Goal: Task Accomplishment & Management: Complete application form

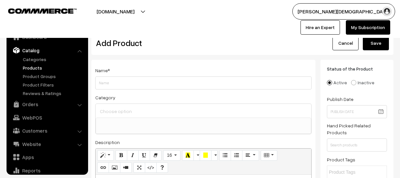
select select
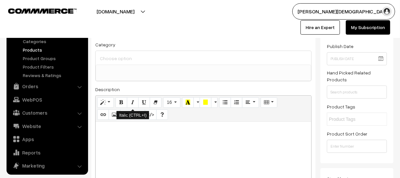
scroll to position [59, 0]
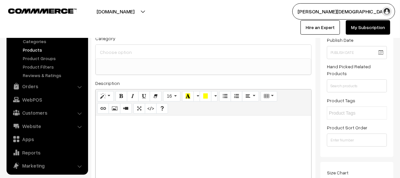
type input "Rajdhani Publication Rajasthan Electrical Commission Tecnician Grade-III Bharti…"
click at [153, 128] on div at bounding box center [204, 157] width 216 height 82
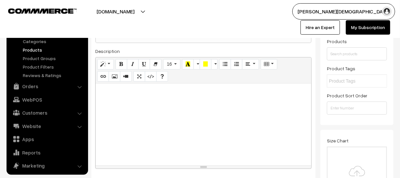
scroll to position [89, 0]
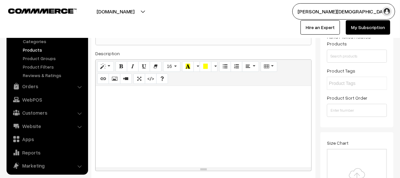
click at [158, 115] on div at bounding box center [204, 127] width 216 height 82
paste div
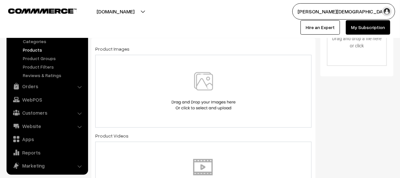
scroll to position [237, 0]
click at [193, 84] on img at bounding box center [203, 91] width 67 height 38
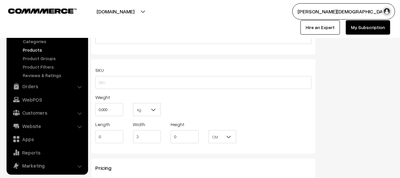
scroll to position [415, 0]
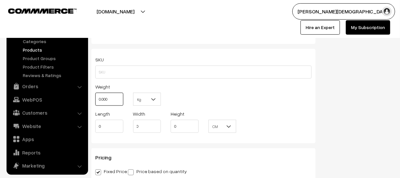
click at [111, 102] on input "0.000" at bounding box center [109, 99] width 28 height 13
type input "0"
type input "1"
click at [149, 96] on span "Kg" at bounding box center [146, 99] width 27 height 11
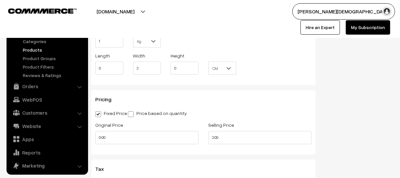
scroll to position [474, 0]
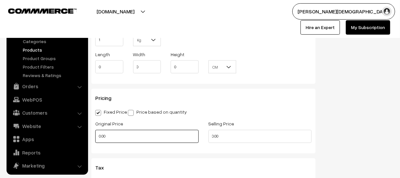
click at [136, 141] on input "0.00" at bounding box center [146, 136] width 103 height 13
type input "0"
type input "399"
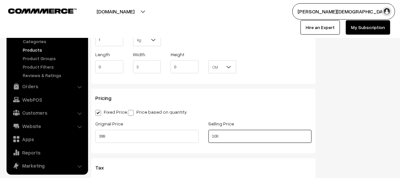
click at [268, 140] on input "0.00" at bounding box center [260, 136] width 103 height 13
type input "0"
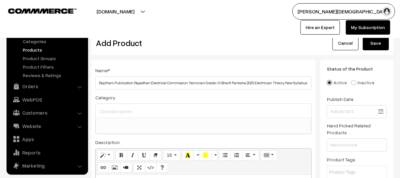
scroll to position [0, 0]
type input "241"
click at [380, 40] on button "Save" at bounding box center [376, 43] width 26 height 14
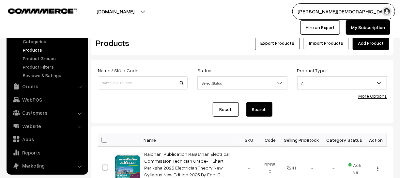
click at [362, 44] on link "Add Product" at bounding box center [371, 43] width 36 height 14
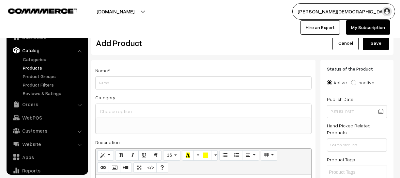
select select
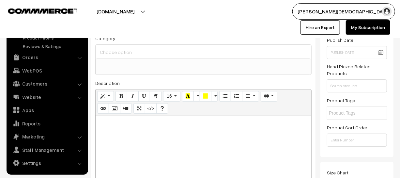
scroll to position [0, 604]
type input "Aarya Competition Times Publication Bhartiya Itihas 4th Edition And All Competi…"
click at [168, 130] on div at bounding box center [204, 157] width 216 height 82
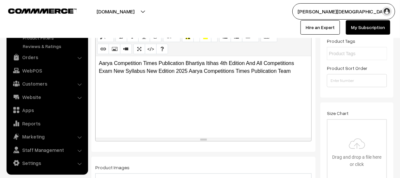
scroll to position [208, 0]
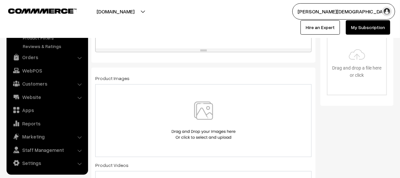
click at [207, 130] on img at bounding box center [203, 120] width 67 height 38
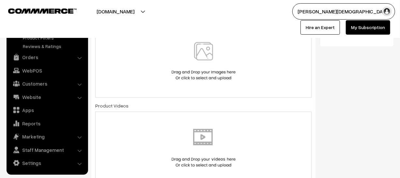
click at [202, 82] on div at bounding box center [203, 61] width 216 height 73
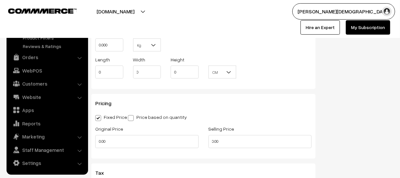
scroll to position [474, 0]
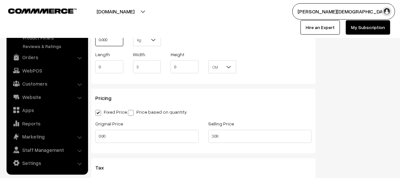
click at [117, 45] on input "0.000" at bounding box center [109, 39] width 28 height 13
type input "0"
type input "1.50"
click at [148, 42] on span "Kg" at bounding box center [146, 39] width 27 height 11
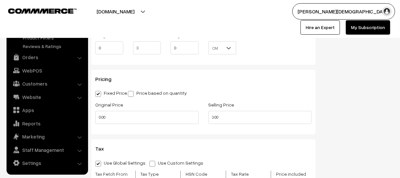
scroll to position [504, 0]
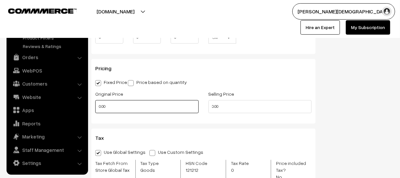
click at [123, 109] on input "0.00" at bounding box center [146, 106] width 103 height 13
type input "0"
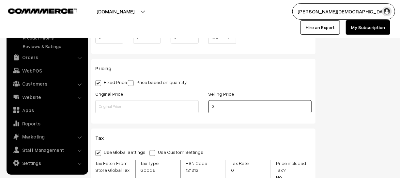
type input "0"
click at [233, 105] on input "text" at bounding box center [260, 106] width 103 height 13
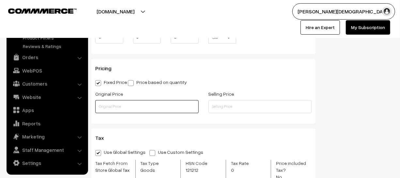
click at [114, 113] on input "text" at bounding box center [146, 106] width 103 height 13
type input "650"
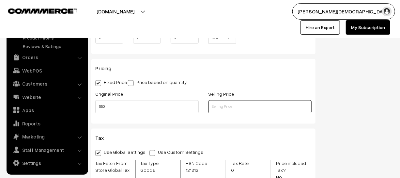
click at [233, 113] on input "text" at bounding box center [260, 106] width 103 height 13
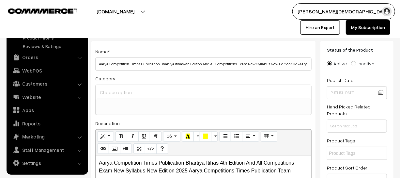
scroll to position [0, 0]
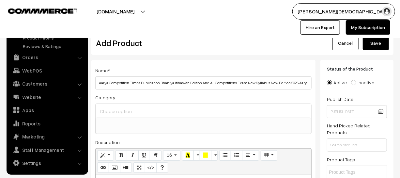
type input "425"
click at [375, 46] on button "Save" at bounding box center [376, 43] width 26 height 14
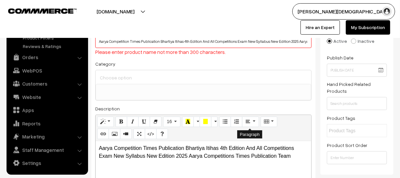
scroll to position [43, 0]
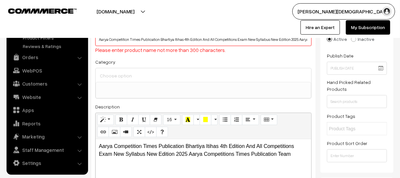
click at [146, 64] on div "Category Competition books Competition books > UGC NET 2023 Exam Books Competit…" at bounding box center [203, 78] width 216 height 41
drag, startPoint x: 99, startPoint y: 41, endPoint x: 384, endPoint y: 51, distance: 285.3
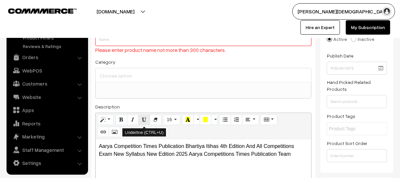
paste input "Aarya Competition Times Publication Bhartiya Itihas 4th Edition And All Competi…"
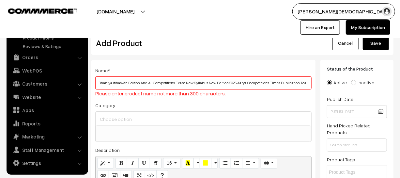
type input "Aarya Competition Times Publication Bhartiya Itihas 4th Edition And All Competi…"
click at [382, 44] on button "Save" at bounding box center [376, 43] width 26 height 14
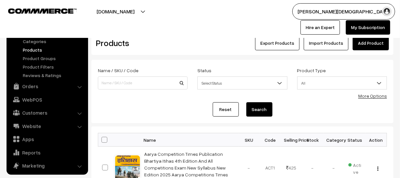
click at [375, 45] on link "Add Product" at bounding box center [371, 43] width 36 height 14
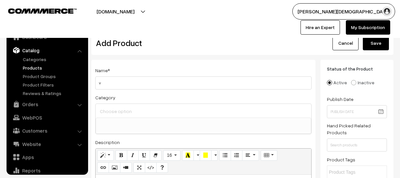
select select
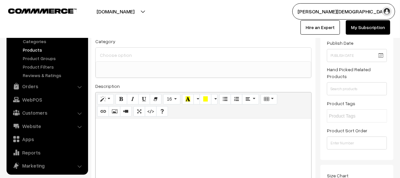
scroll to position [59, 0]
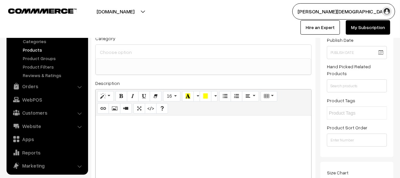
type input "Spring Board Academy RAS Foundation [GEOGRAPHIC_DATA] Ka Bhugol New Syllabus Ne…"
click at [167, 118] on div at bounding box center [204, 157] width 216 height 82
paste div
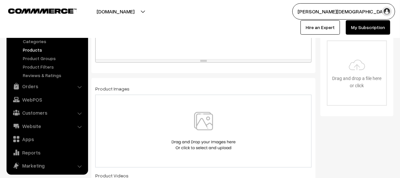
scroll to position [208, 0]
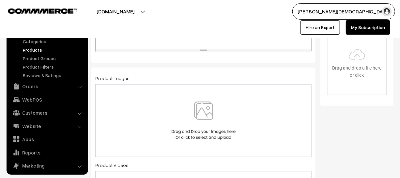
click at [197, 119] on img at bounding box center [203, 120] width 67 height 38
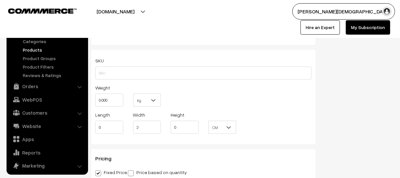
scroll to position [415, 0]
click at [112, 102] on input "0.000" at bounding box center [109, 99] width 28 height 13
type input "0"
type input "1"
click at [150, 100] on b at bounding box center [153, 99] width 7 height 7
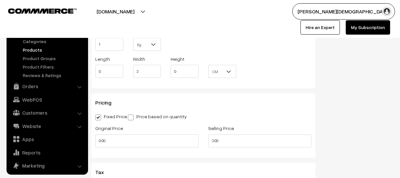
scroll to position [474, 0]
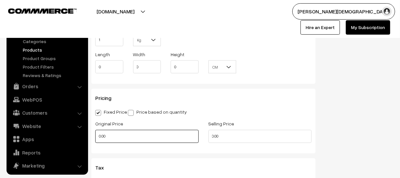
click at [124, 138] on input "0.00" at bounding box center [146, 136] width 103 height 13
type input "0"
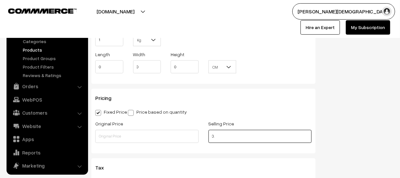
type input "0"
click at [225, 133] on input "24" at bounding box center [260, 136] width 103 height 13
type input "230"
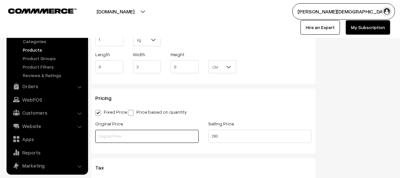
click at [151, 140] on input "text" at bounding box center [146, 136] width 103 height 13
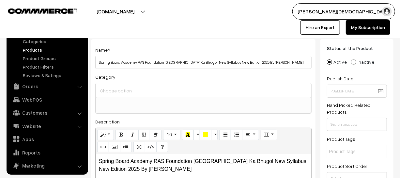
scroll to position [0, 0]
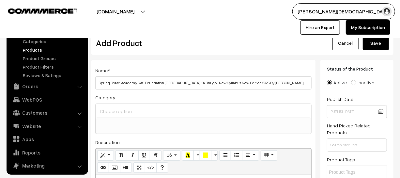
type input "240"
click at [365, 41] on button "Save" at bounding box center [376, 43] width 26 height 14
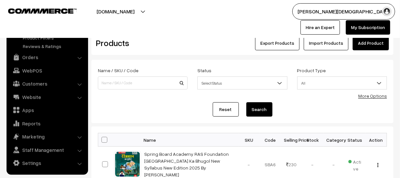
click at [377, 39] on link "Add Product" at bounding box center [371, 43] width 36 height 14
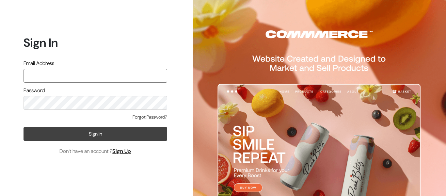
type input "ajarihant84@gmail.com"
click at [119, 133] on button "Sign In" at bounding box center [95, 134] width 144 height 14
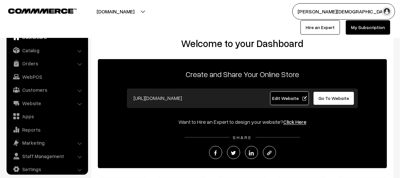
scroll to position [5, 0]
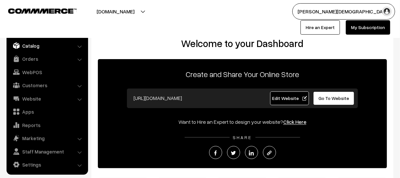
click at [29, 47] on link "Catalog" at bounding box center [47, 46] width 78 height 12
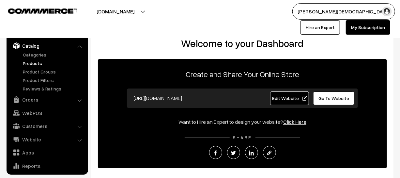
click at [31, 63] on link "Products" at bounding box center [53, 63] width 65 height 7
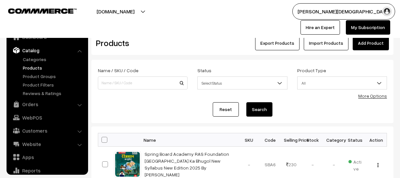
click at [357, 43] on link "Add Product" at bounding box center [371, 43] width 36 height 14
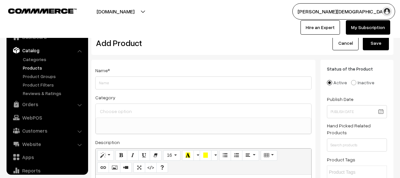
select select
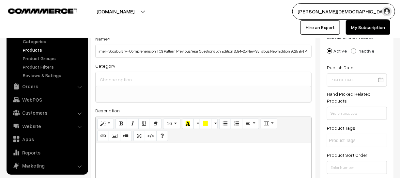
scroll to position [51, 0]
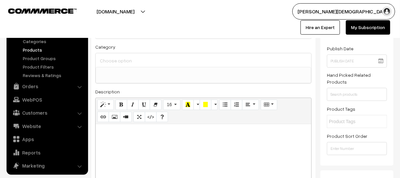
type input "Rakesh Yadav Readers Publication The English Acumen Grammer+Vocabulary+Comprehe…"
click at [178, 127] on div at bounding box center [204, 165] width 216 height 82
paste div
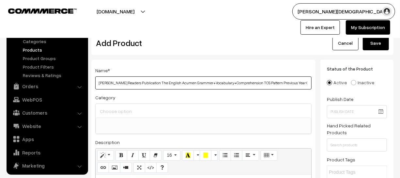
click at [246, 88] on input "Rakesh Yadav Readers Publication The English Acumen Grammer+Vocabulary+Comprehe…" at bounding box center [203, 82] width 216 height 13
drag, startPoint x: 99, startPoint y: 82, endPoint x: 348, endPoint y: 94, distance: 249.3
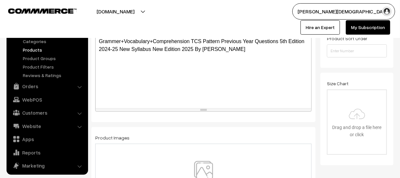
scroll to position [0, 0]
click at [194, 158] on div at bounding box center [203, 180] width 216 height 73
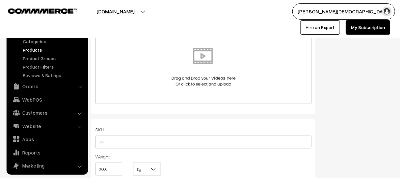
scroll to position [356, 0]
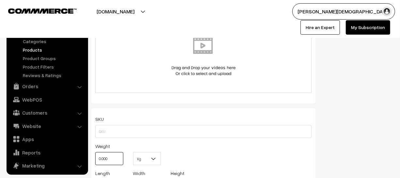
click at [121, 164] on input "0.000" at bounding box center [109, 158] width 28 height 13
type input "0"
type input "1.50"
click at [158, 160] on span at bounding box center [156, 160] width 7 height 16
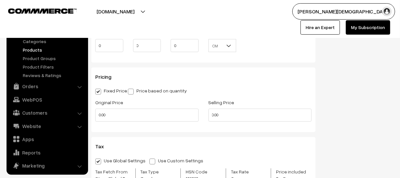
scroll to position [504, 0]
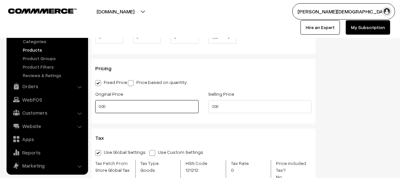
click at [117, 108] on input "0.00" at bounding box center [146, 106] width 103 height 13
type input "0"
type input "525"
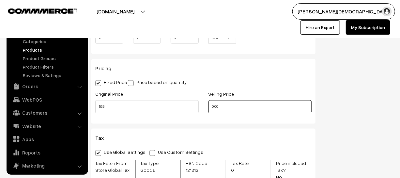
click at [238, 104] on input "0.00" at bounding box center [260, 106] width 103 height 13
type input "0"
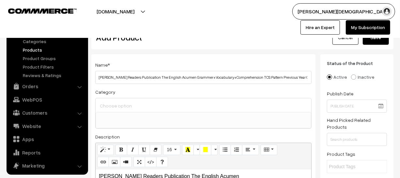
scroll to position [0, 0]
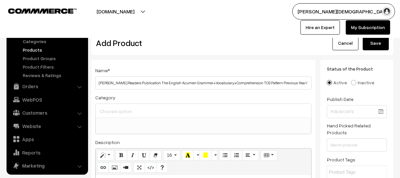
type input "325"
click at [371, 47] on button "Save" at bounding box center [376, 43] width 26 height 14
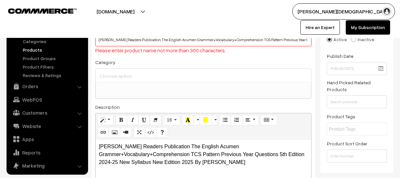
scroll to position [43, 0]
click at [156, 67] on div "Category Competition books Competition books > UGC NET 2023 Exam Books Competit…" at bounding box center [203, 78] width 216 height 41
drag, startPoint x: 97, startPoint y: 41, endPoint x: 325, endPoint y: 39, distance: 228.1
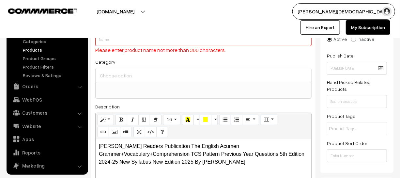
scroll to position [0, 0]
paste input "Rakesh Yadav Readers Publication The English Acumen Grammer+Vocabulary+Comprehe…"
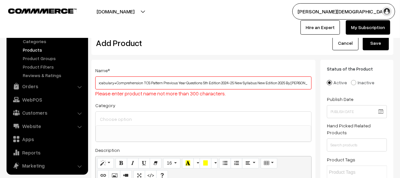
type input "Rakesh Yadav Readers Publication The English Acumen Grammer+Vocabulary+Comprehe…"
click at [367, 48] on button "Save" at bounding box center [376, 43] width 26 height 14
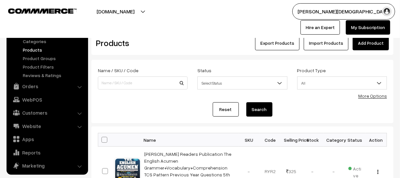
click at [380, 41] on link "Add Product" at bounding box center [371, 43] width 36 height 14
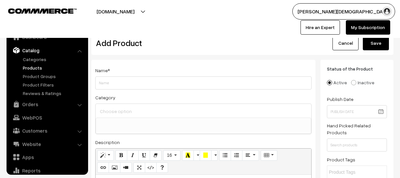
select select
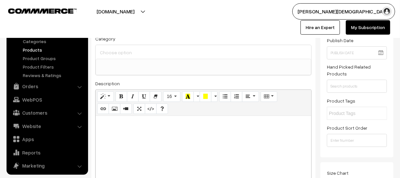
scroll to position [59, 0]
type input "Rakesh Yadav Readers Publication The English Vocab-Wits 4th Edition Free Mini B…"
click at [162, 146] on div at bounding box center [204, 157] width 216 height 82
paste div
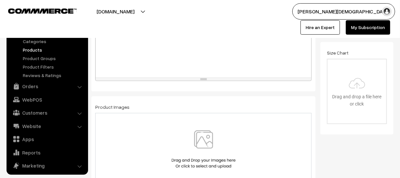
scroll to position [208, 0]
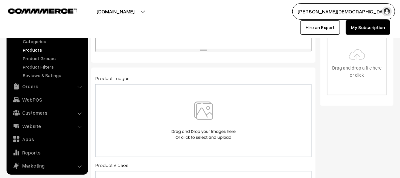
click at [196, 109] on img at bounding box center [203, 120] width 67 height 38
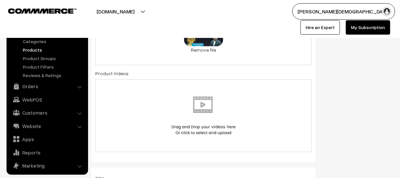
scroll to position [356, 0]
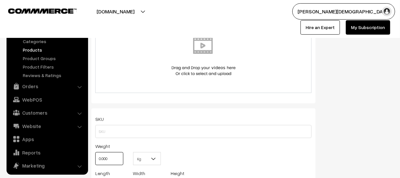
click at [113, 161] on input "0.000" at bounding box center [109, 158] width 28 height 13
type input "0"
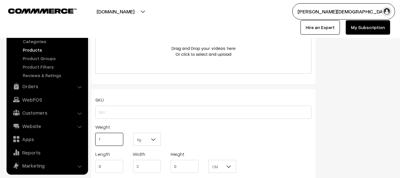
scroll to position [385, 0]
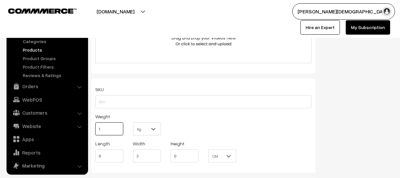
type input "1"
click at [153, 128] on b at bounding box center [153, 129] width 7 height 7
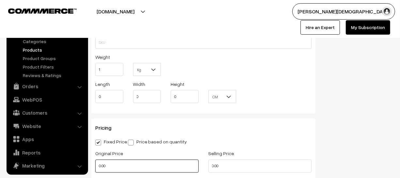
click at [140, 165] on input "0.00" at bounding box center [146, 166] width 103 height 13
type input "0"
type input "499"
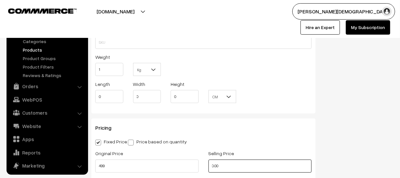
click at [244, 165] on input "0.00" at bounding box center [260, 166] width 103 height 13
type input "0"
type input "325"
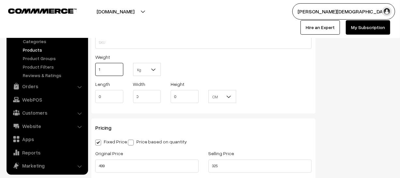
click at [114, 70] on input "1" at bounding box center [109, 69] width 28 height 13
type input "1.10"
click at [159, 69] on span at bounding box center [156, 71] width 7 height 16
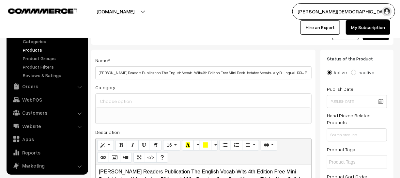
scroll to position [0, 0]
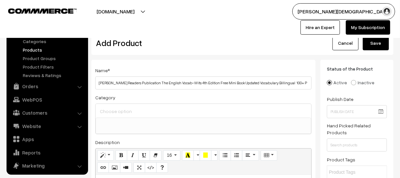
click at [379, 42] on button "Save" at bounding box center [376, 43] width 26 height 14
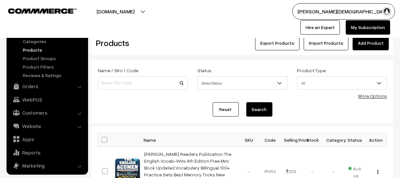
click at [366, 43] on link "Add Product" at bounding box center [371, 43] width 36 height 14
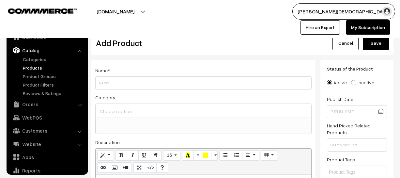
select select
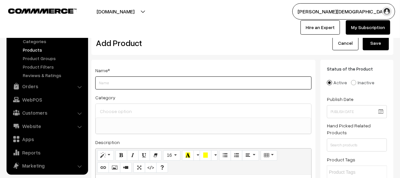
click at [153, 82] on input "Weight" at bounding box center [203, 82] width 216 height 13
paste input "Taiyari [PERSON_NAME] Publication Capsul Book [GEOGRAPHIC_DATA] Adhyan G.K And …"
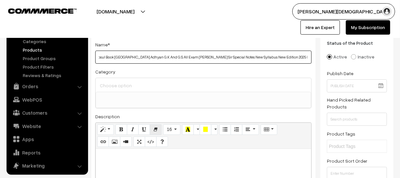
scroll to position [59, 0]
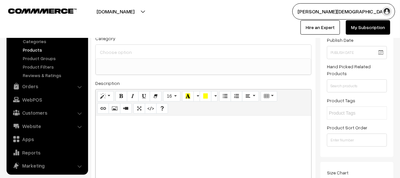
type input "Taiyari [PERSON_NAME] Publication Capsul Book [GEOGRAPHIC_DATA] Adhyan G.K And …"
click at [163, 136] on div at bounding box center [204, 157] width 216 height 82
paste div
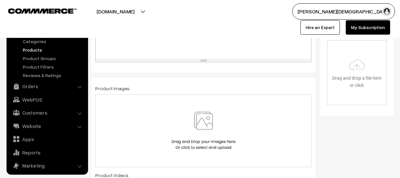
scroll to position [208, 0]
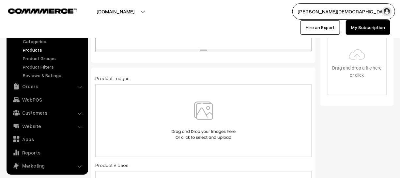
click at [204, 111] on img at bounding box center [203, 120] width 67 height 38
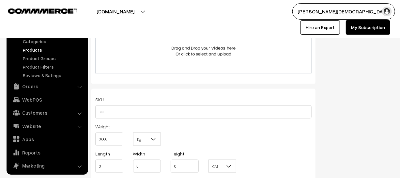
scroll to position [385, 0]
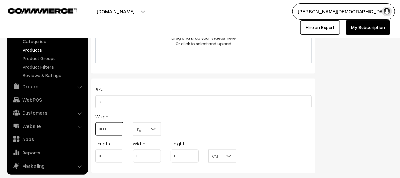
click at [116, 131] on input "0.000" at bounding box center [109, 128] width 28 height 13
type input "0"
type input "1"
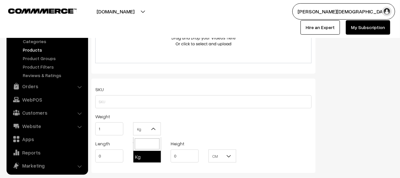
click at [152, 130] on b at bounding box center [153, 129] width 7 height 7
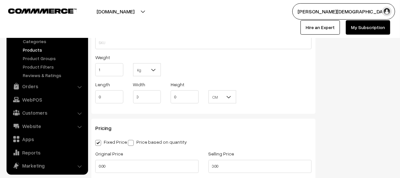
scroll to position [445, 0]
click at [129, 166] on input "0.00" at bounding box center [146, 166] width 103 height 13
type input "0"
type input "100"
click at [233, 169] on input "0.00" at bounding box center [260, 166] width 103 height 13
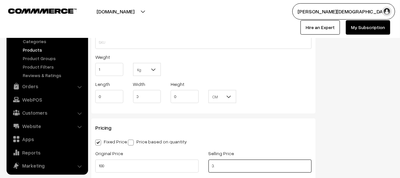
type input "0"
type input "90"
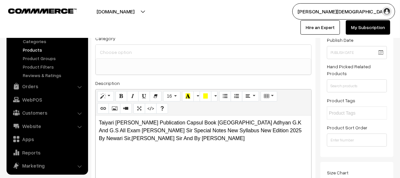
scroll to position [0, 0]
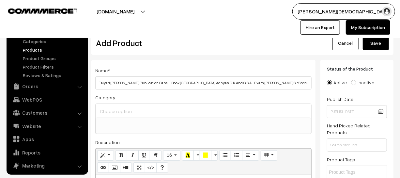
click at [371, 46] on button "Save" at bounding box center [376, 43] width 26 height 14
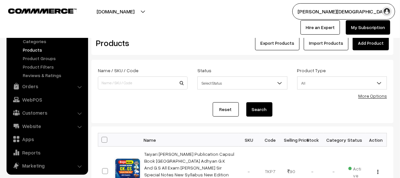
click at [369, 38] on link "Add Product" at bounding box center [371, 43] width 36 height 14
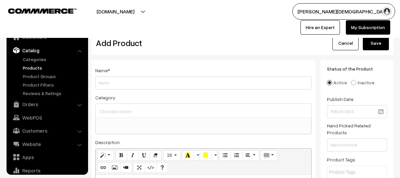
select select
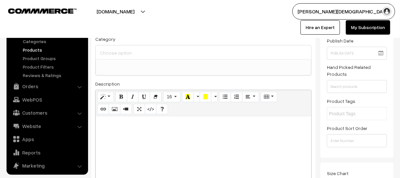
scroll to position [59, 0]
type input "[PERSON_NAME] Publication RPSC 2nd Grade Teacher Bharti Pariksha 2025 [GEOGRAPH…"
click at [230, 126] on p at bounding box center [203, 123] width 209 height 8
paste div
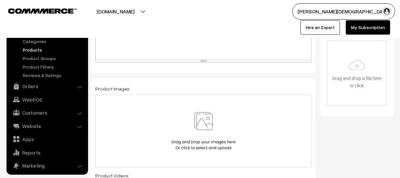
scroll to position [208, 0]
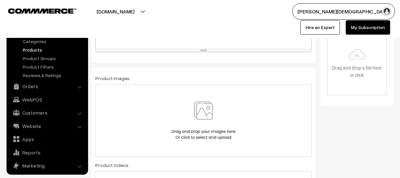
click at [198, 111] on img at bounding box center [203, 120] width 67 height 38
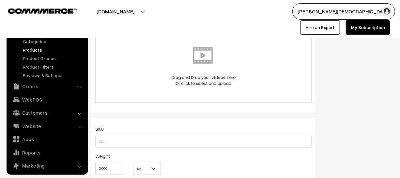
scroll to position [415, 0]
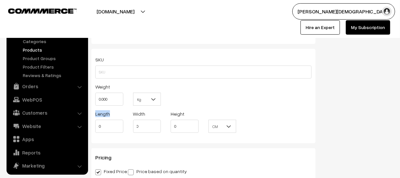
drag, startPoint x: 109, startPoint y: 111, endPoint x: 111, endPoint y: 102, distance: 9.4
click at [109, 106] on div "SKU Weight 0.000 Kg Kg Length 0 Width 0 Height 0 CM" at bounding box center [203, 96] width 224 height 94
click at [111, 102] on input "0.000" at bounding box center [109, 99] width 28 height 13
type input "0"
type input "1"
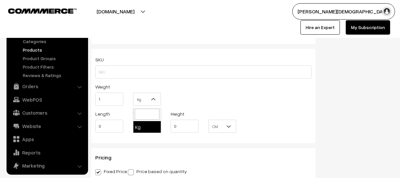
click at [148, 101] on span "Kg" at bounding box center [146, 99] width 27 height 11
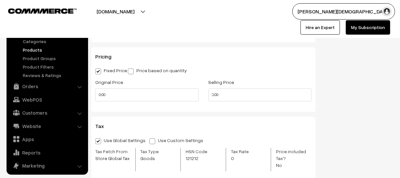
scroll to position [564, 0]
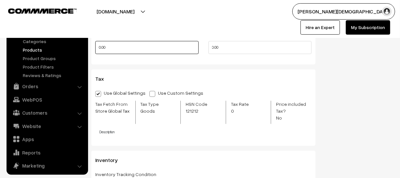
click at [126, 49] on input "0.00" at bounding box center [146, 47] width 103 height 13
type input "0"
type input "150"
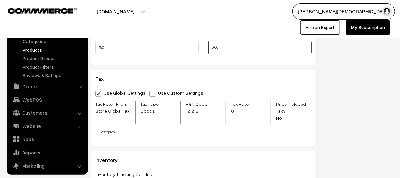
click at [227, 54] on input "0.00" at bounding box center [260, 47] width 103 height 13
type input "0"
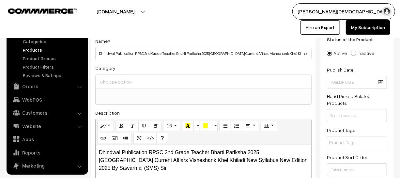
scroll to position [0, 0]
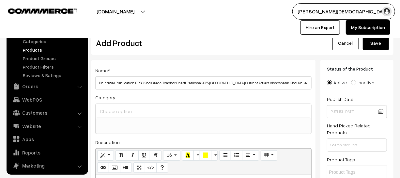
type input "135"
click at [382, 41] on button "Save" at bounding box center [376, 43] width 26 height 14
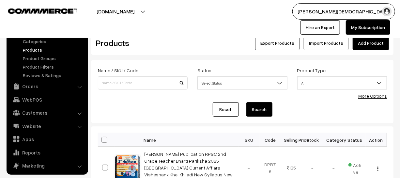
click at [364, 43] on link "Add Product" at bounding box center [371, 43] width 36 height 14
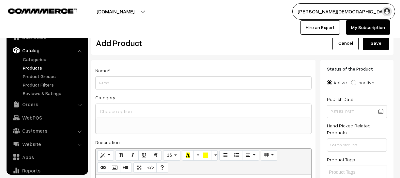
select select
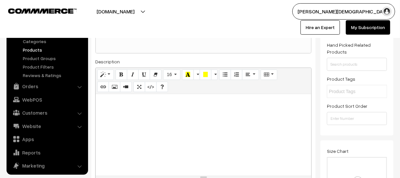
scroll to position [89, 0]
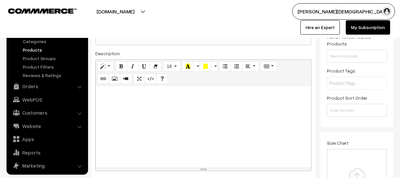
type input "Mumal Publication Fix Rate Edition Current G,K Half Varshikank 2025 Back To Bac…"
click at [152, 123] on div at bounding box center [204, 127] width 216 height 82
paste div
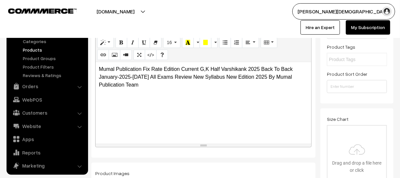
scroll to position [208, 0]
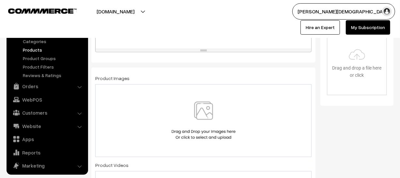
click at [218, 114] on img at bounding box center [203, 120] width 67 height 38
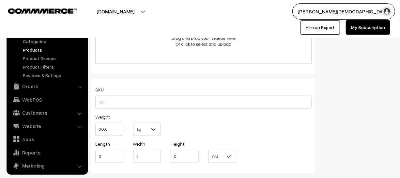
scroll to position [385, 0]
click at [122, 130] on input "0.000" at bounding box center [109, 128] width 28 height 13
type input "0"
type input "1"
click at [155, 132] on b at bounding box center [153, 129] width 7 height 7
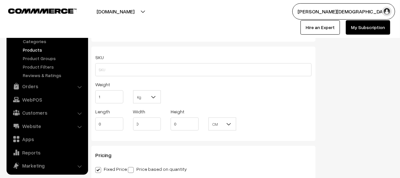
scroll to position [474, 0]
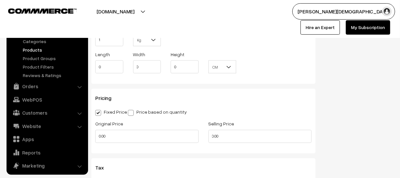
click at [116, 145] on div "Original Price 0.00" at bounding box center [146, 133] width 113 height 27
click at [116, 143] on input "0.00" at bounding box center [146, 136] width 103 height 13
type input "0"
click at [247, 138] on input "0.00" at bounding box center [260, 136] width 103 height 13
type input "0"
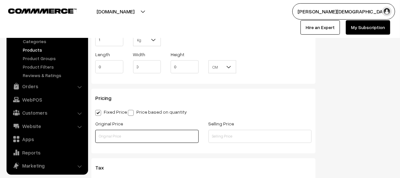
drag, startPoint x: 118, startPoint y: 140, endPoint x: 117, endPoint y: 134, distance: 6.1
click at [120, 138] on input "text" at bounding box center [146, 136] width 103 height 13
type input "120"
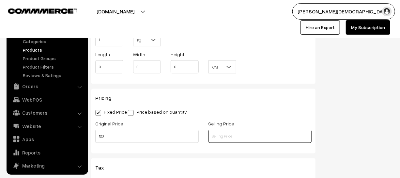
click at [240, 141] on input "text" at bounding box center [260, 136] width 103 height 13
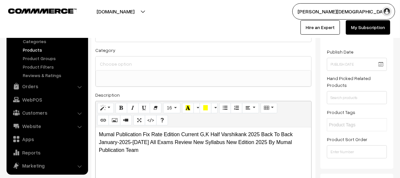
scroll to position [0, 0]
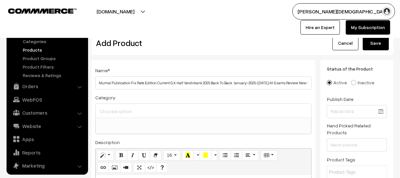
type input "99"
click at [380, 46] on button "Save" at bounding box center [376, 43] width 26 height 14
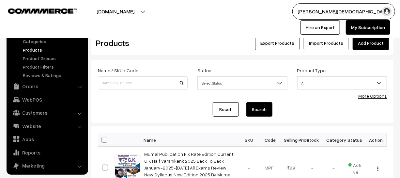
click at [366, 44] on link "Add Product" at bounding box center [371, 43] width 36 height 14
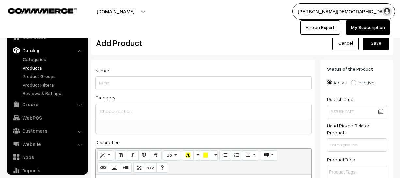
select select
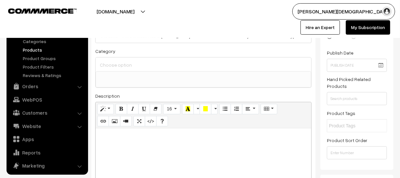
scroll to position [59, 0]
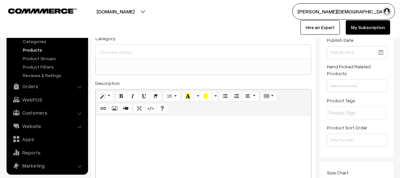
type input "Compettion Herald Publication 2nd Edition RPSC 2nd Grade Teacher [PERSON_NAME] …"
click at [167, 153] on div at bounding box center [204, 157] width 216 height 82
paste div
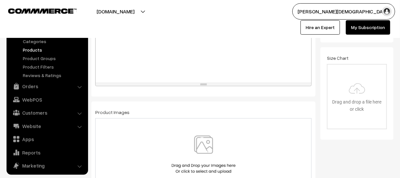
scroll to position [178, 0]
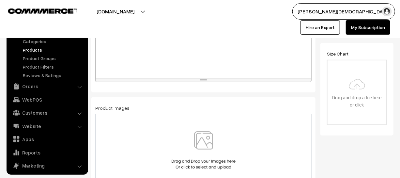
click at [194, 145] on img at bounding box center [203, 150] width 67 height 38
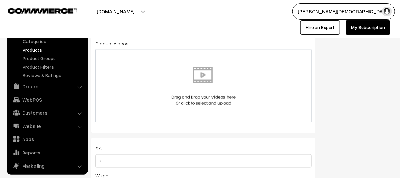
scroll to position [356, 0]
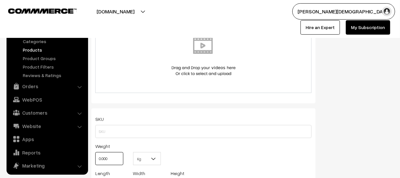
click at [123, 156] on input "0.000" at bounding box center [109, 158] width 28 height 13
type input "0"
type input "1"
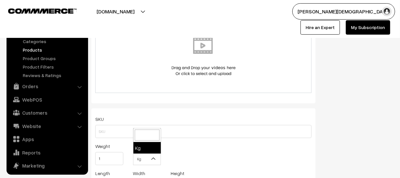
click at [148, 158] on span "Kg" at bounding box center [146, 158] width 27 height 11
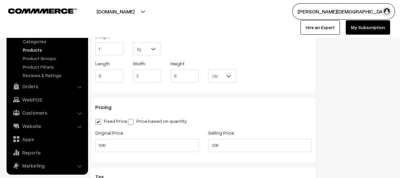
scroll to position [474, 0]
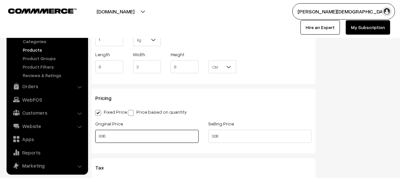
drag, startPoint x: 126, startPoint y: 140, endPoint x: 131, endPoint y: 136, distance: 6.0
click at [131, 136] on input "0.00" at bounding box center [146, 136] width 103 height 13
type input "0"
type input "800"
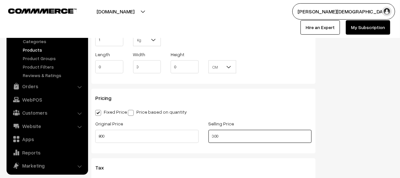
click at [253, 140] on input "0.00" at bounding box center [260, 136] width 103 height 13
type input "0"
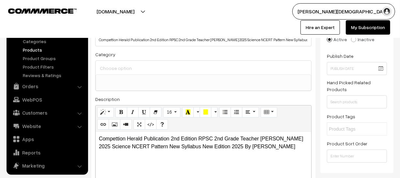
scroll to position [0, 0]
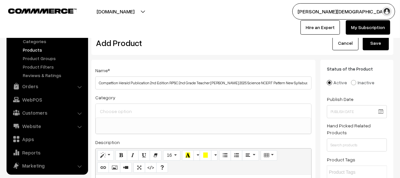
type input "351"
click at [370, 49] on button "Save" at bounding box center [376, 43] width 26 height 14
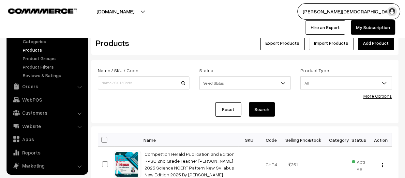
click at [362, 38] on link "Add Product" at bounding box center [376, 43] width 36 height 14
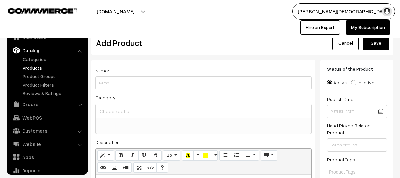
select select
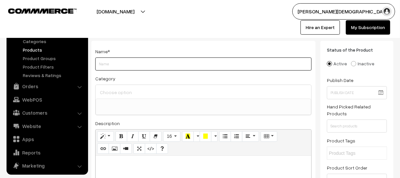
scroll to position [29, 0]
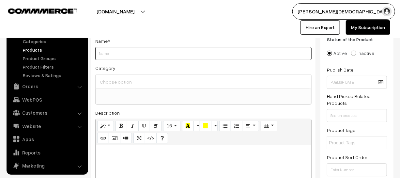
paste input "Competition Herald Publication 3rd Edition RSSB Lab Assistant Science Bharti Pa…"
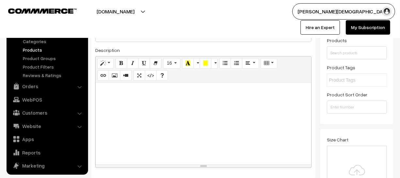
scroll to position [118, 0]
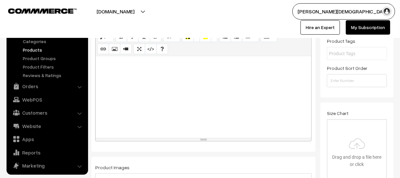
type input "Competition Herald Publication 3rd Edition RSSB Lab Assistant Science Bharti Pa…"
click at [166, 110] on div at bounding box center [204, 97] width 216 height 82
paste div
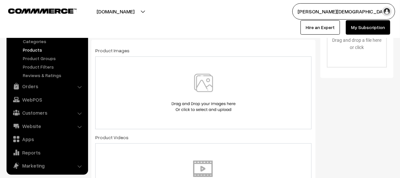
scroll to position [237, 0]
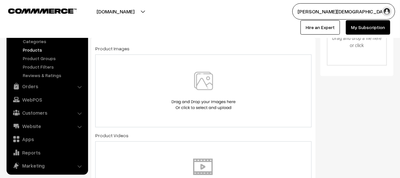
click at [212, 84] on img at bounding box center [203, 91] width 67 height 38
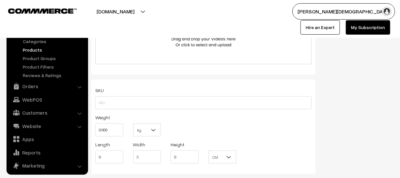
scroll to position [385, 0]
click at [122, 131] on input "0.000" at bounding box center [109, 128] width 28 height 13
type input "0"
type input "1"
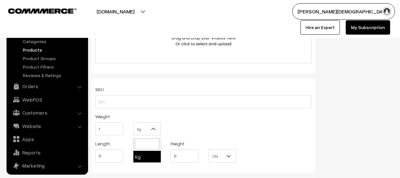
click at [158, 129] on span at bounding box center [156, 131] width 7 height 16
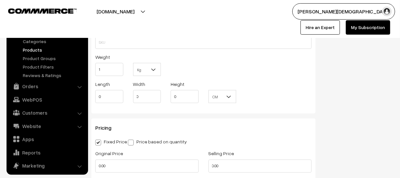
scroll to position [474, 0]
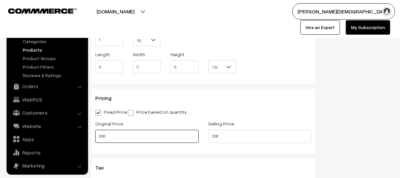
click at [127, 140] on input "0.00" at bounding box center [146, 136] width 103 height 13
type input "0"
type input "500"
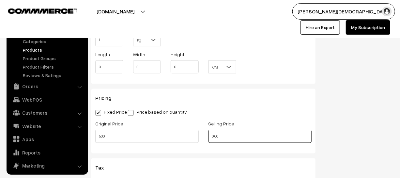
click at [231, 136] on input "0.00" at bounding box center [260, 136] width 103 height 13
type input "0"
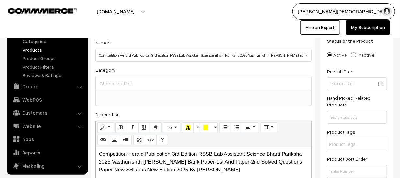
scroll to position [0, 0]
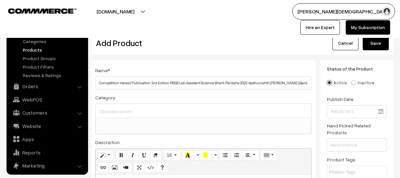
type input "251"
click at [366, 48] on button "Save" at bounding box center [376, 43] width 26 height 14
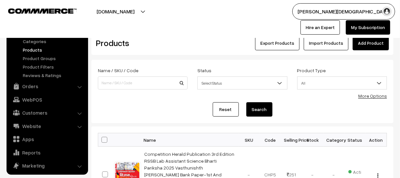
click at [362, 47] on link "Add Product" at bounding box center [371, 43] width 36 height 14
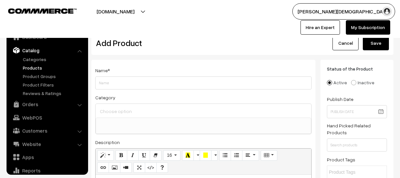
select select
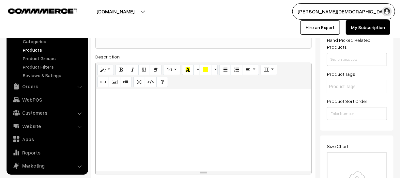
scroll to position [89, 0]
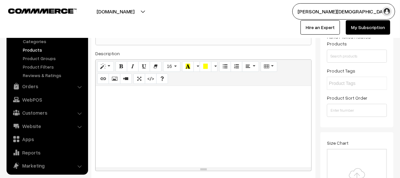
type input "Competitions Herald Publication 2nd Edition RSSB Lab Assistant Bharti Pariksha …"
click at [161, 102] on div at bounding box center [204, 127] width 216 height 82
paste div
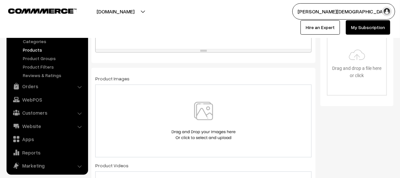
scroll to position [208, 0]
click at [195, 113] on img at bounding box center [203, 120] width 67 height 38
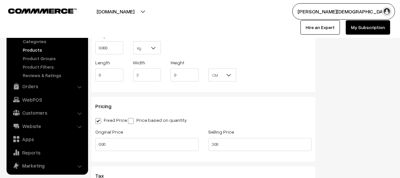
scroll to position [474, 0]
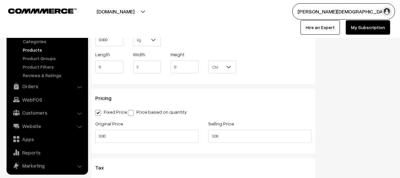
drag, startPoint x: 113, startPoint y: 147, endPoint x: 114, endPoint y: 143, distance: 4.0
click at [113, 147] on div "Original Price 0.00" at bounding box center [146, 133] width 113 height 27
click at [114, 143] on input "0.00" at bounding box center [146, 136] width 103 height 13
type input "0"
click at [238, 137] on input "0.0" at bounding box center [260, 136] width 103 height 13
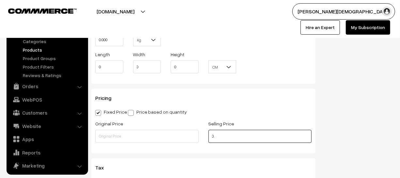
type input "0"
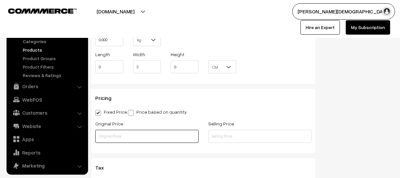
click at [159, 142] on input "text" at bounding box center [146, 136] width 103 height 13
type input "0"
type input "208"
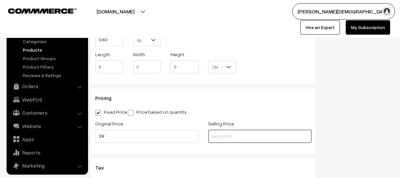
click at [229, 143] on input "text" at bounding box center [260, 136] width 103 height 13
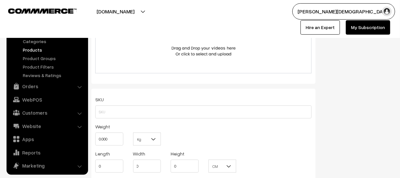
scroll to position [385, 0]
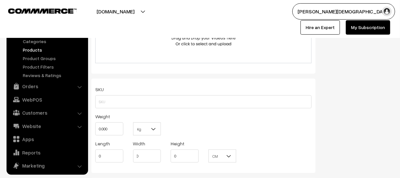
type input "175"
click at [118, 133] on input "0.000" at bounding box center [109, 128] width 28 height 13
type input "0"
type input "1"
click at [150, 132] on b at bounding box center [153, 129] width 7 height 7
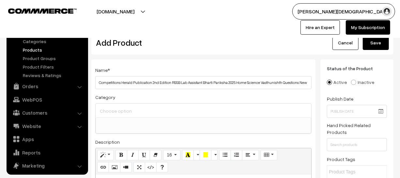
scroll to position [0, 0]
click at [375, 41] on button "Save" at bounding box center [376, 43] width 26 height 14
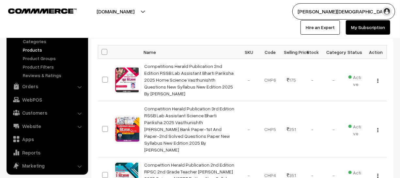
scroll to position [59, 0]
